Goal: Task Accomplishment & Management: Complete application form

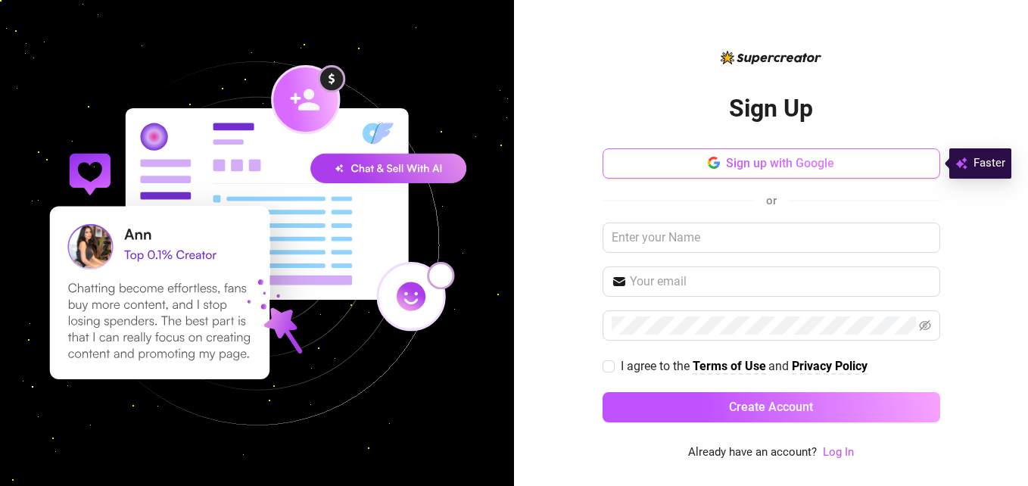
click at [861, 148] on button "Sign up with Google" at bounding box center [772, 163] width 338 height 30
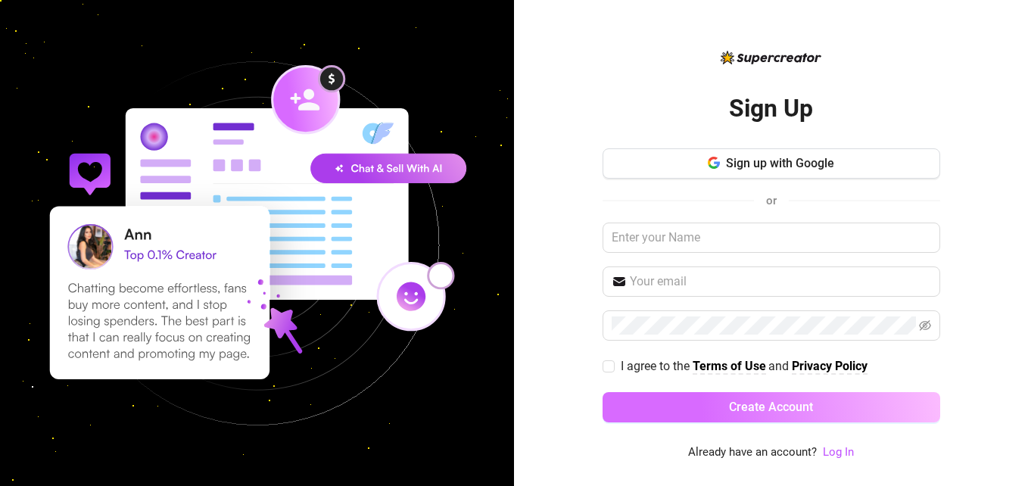
click at [720, 392] on button "Create Account" at bounding box center [772, 407] width 338 height 30
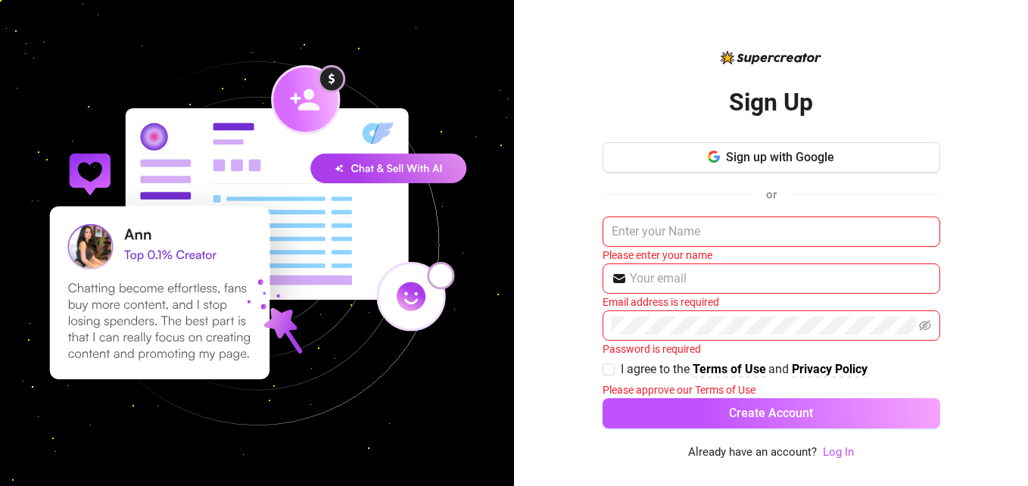
click at [674, 230] on input "text" at bounding box center [772, 231] width 338 height 30
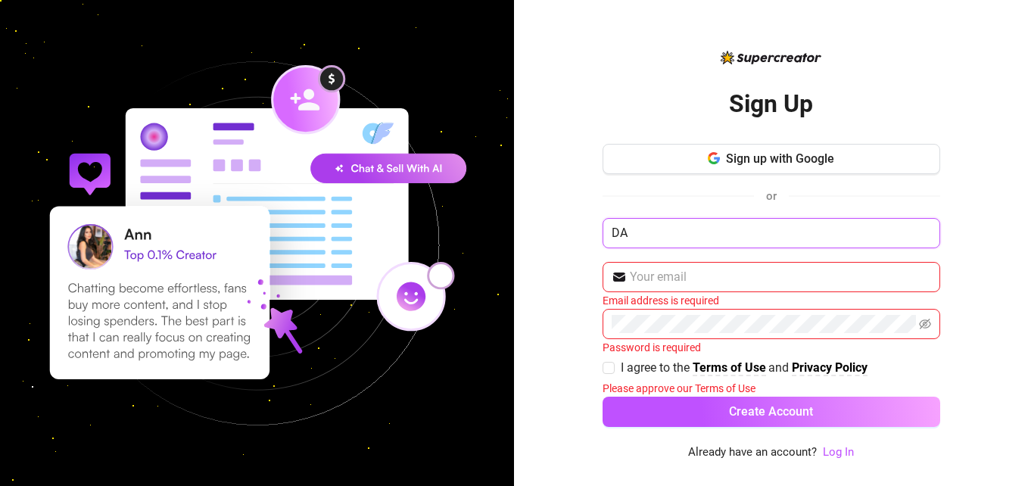
type input "D"
type input "PEACH"
click at [648, 275] on input "text" at bounding box center [780, 277] width 301 height 18
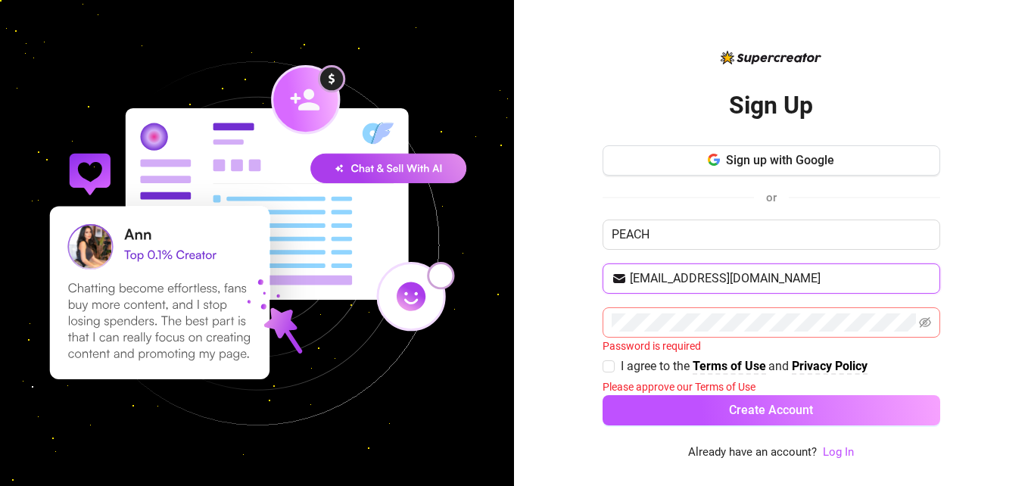
type input "[EMAIL_ADDRESS][DOMAIN_NAME]"
click at [637, 335] on span at bounding box center [772, 322] width 338 height 30
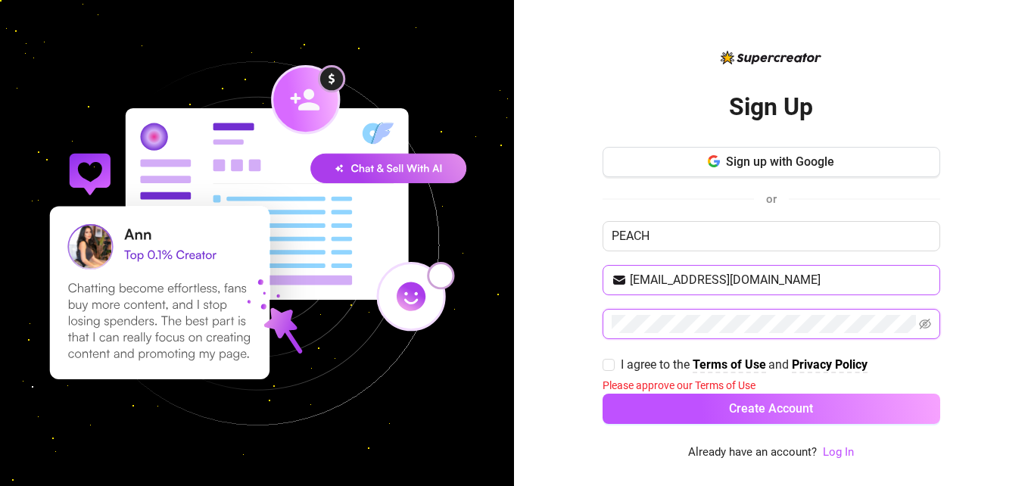
click at [603, 394] on button "Create Account" at bounding box center [772, 409] width 338 height 30
click at [611, 366] on input "I agree to the Terms of Use and Privacy Policy" at bounding box center [608, 364] width 11 height 11
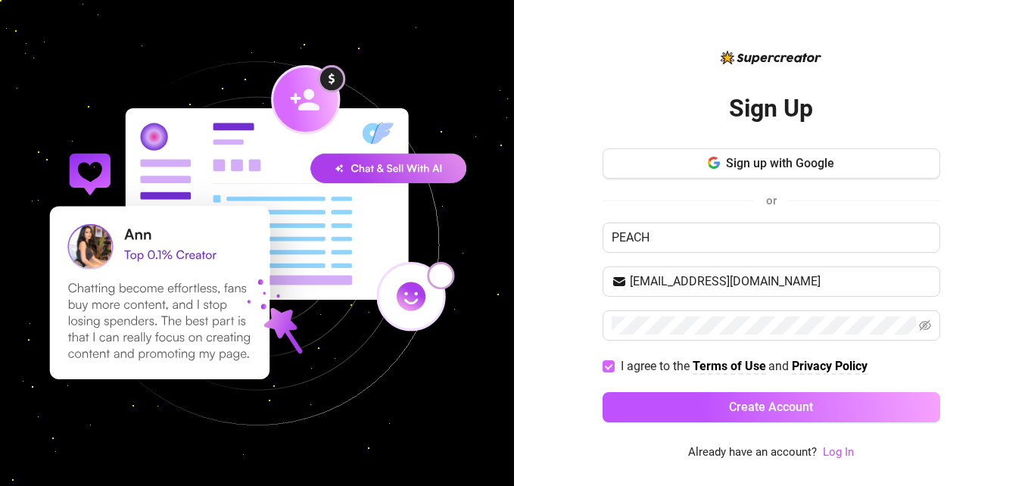
click at [611, 366] on input "I agree to the Terms of Use and Privacy Policy" at bounding box center [608, 365] width 11 height 11
checkbox input "false"
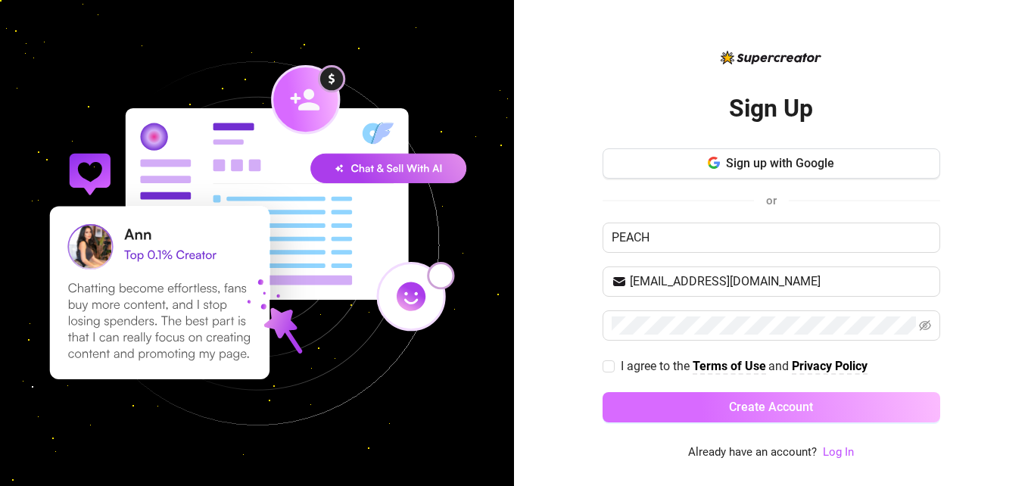
click at [774, 398] on button "Create Account" at bounding box center [772, 407] width 338 height 30
